Goal: Check status: Check status

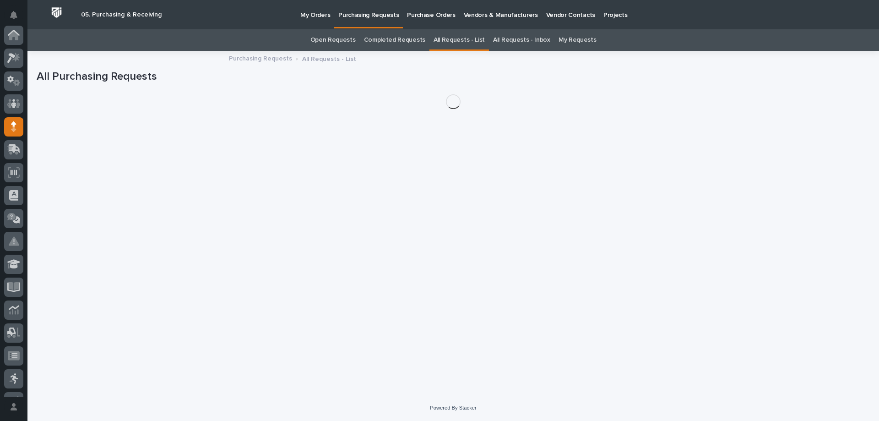
scroll to position [92, 0]
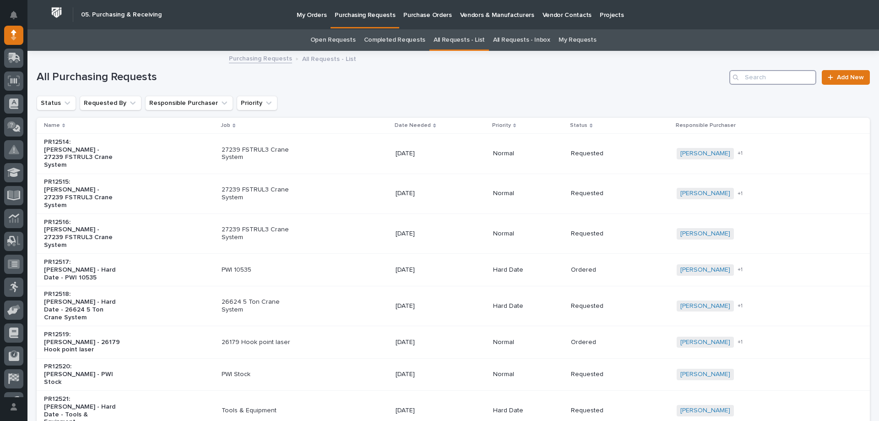
click at [762, 77] on input "Search" at bounding box center [772, 77] width 87 height 15
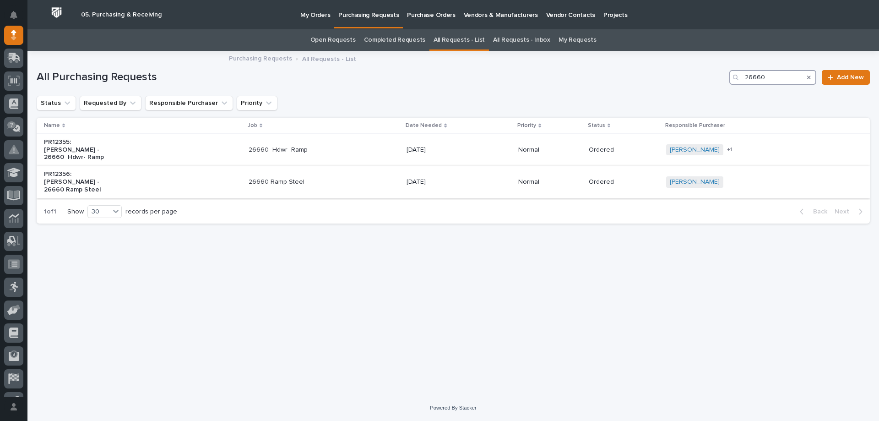
type input "26660"
click at [488, 174] on div "[DATE]" at bounding box center [458, 181] width 104 height 15
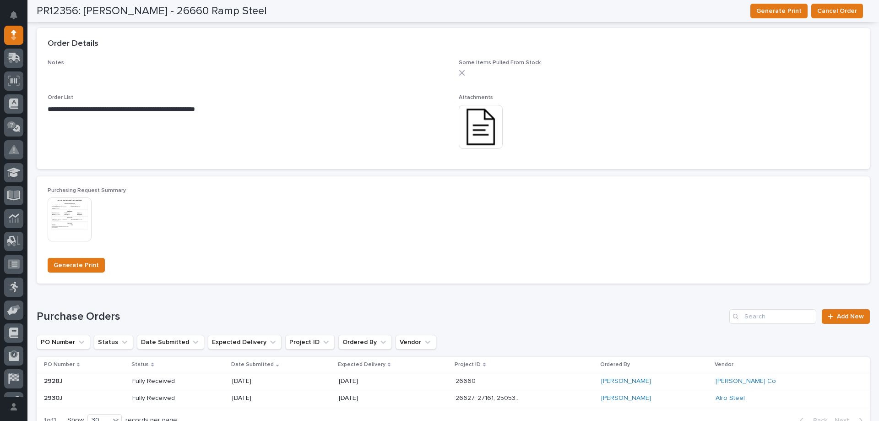
scroll to position [636, 0]
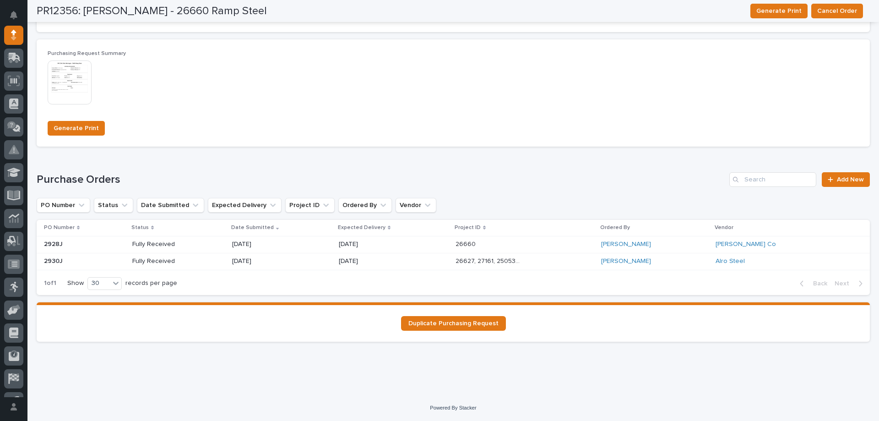
click at [518, 245] on p at bounding box center [487, 244] width 65 height 8
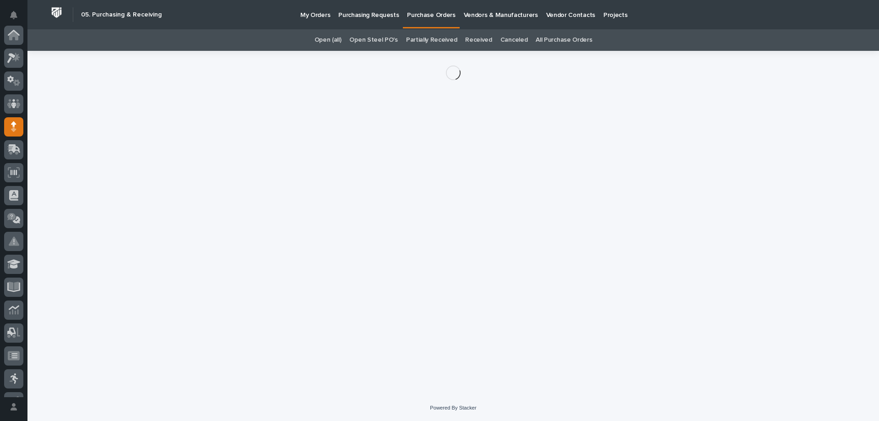
scroll to position [92, 0]
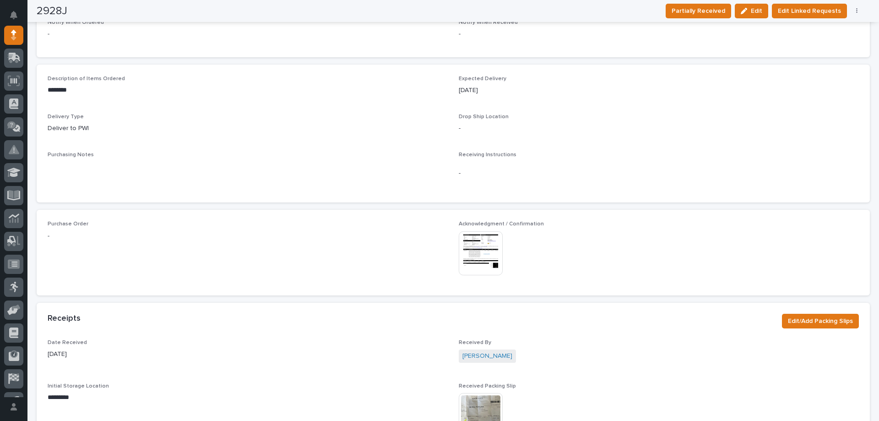
click at [472, 244] on div "Acknowledgment / Confirmation This file cannot be opened Download File" at bounding box center [659, 252] width 400 height 63
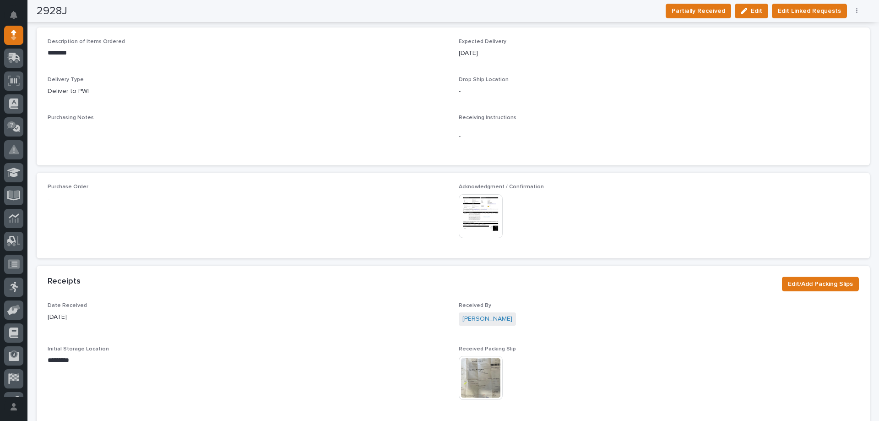
click at [491, 208] on img at bounding box center [481, 216] width 44 height 44
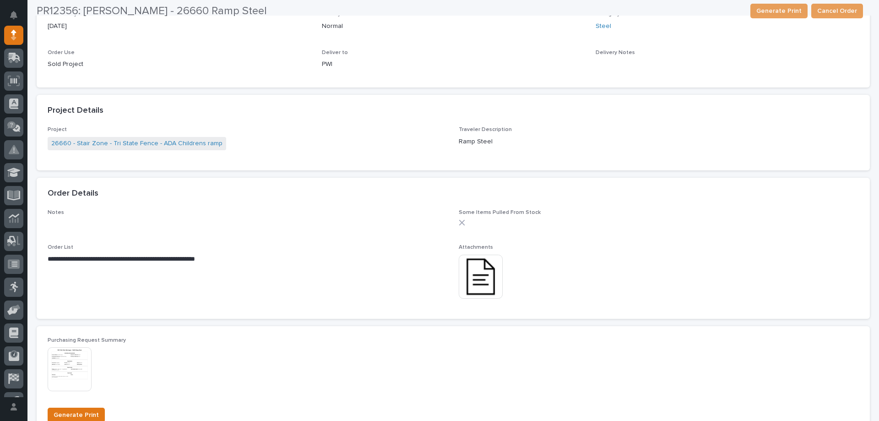
scroll to position [578, 0]
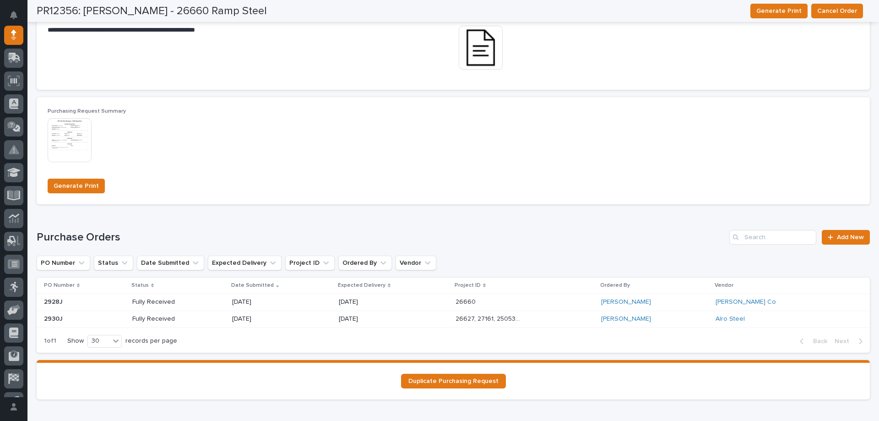
click at [523, 320] on p "26627, 27161, 25053, 26660, 24744" at bounding box center [488, 318] width 67 height 10
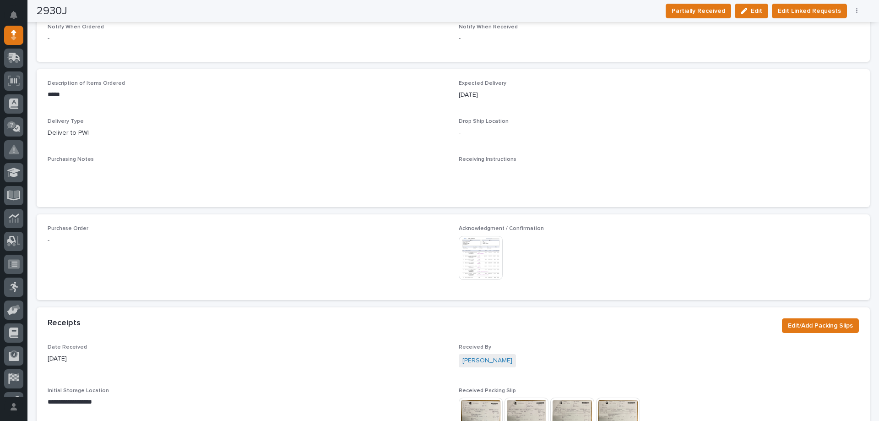
scroll to position [366, 0]
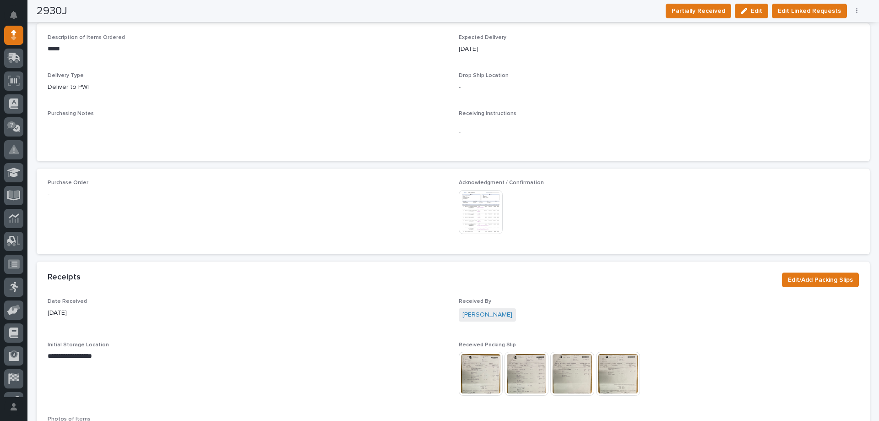
click at [475, 198] on img at bounding box center [481, 212] width 44 height 44
